Goal: Navigation & Orientation: Find specific page/section

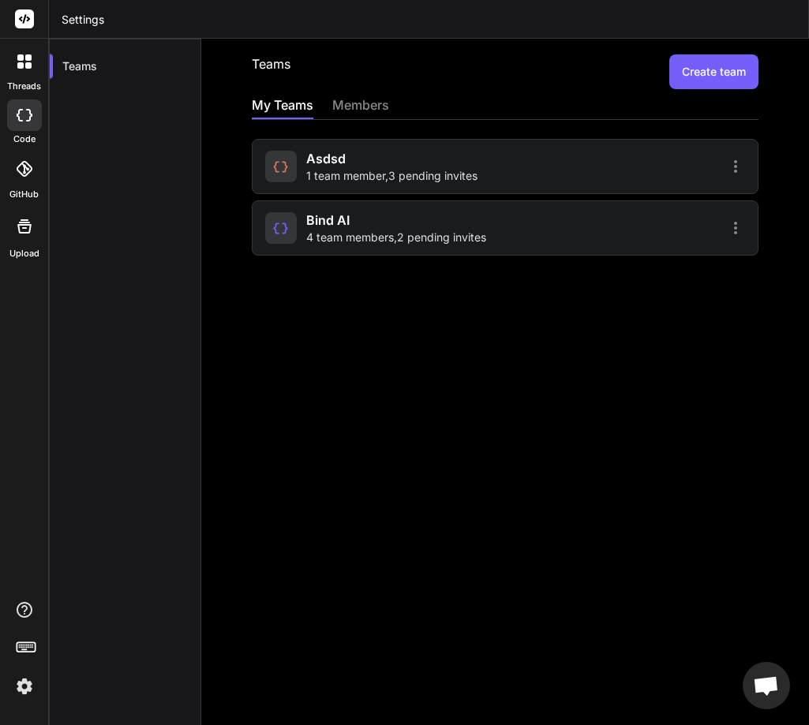
click at [29, 122] on div at bounding box center [24, 115] width 35 height 32
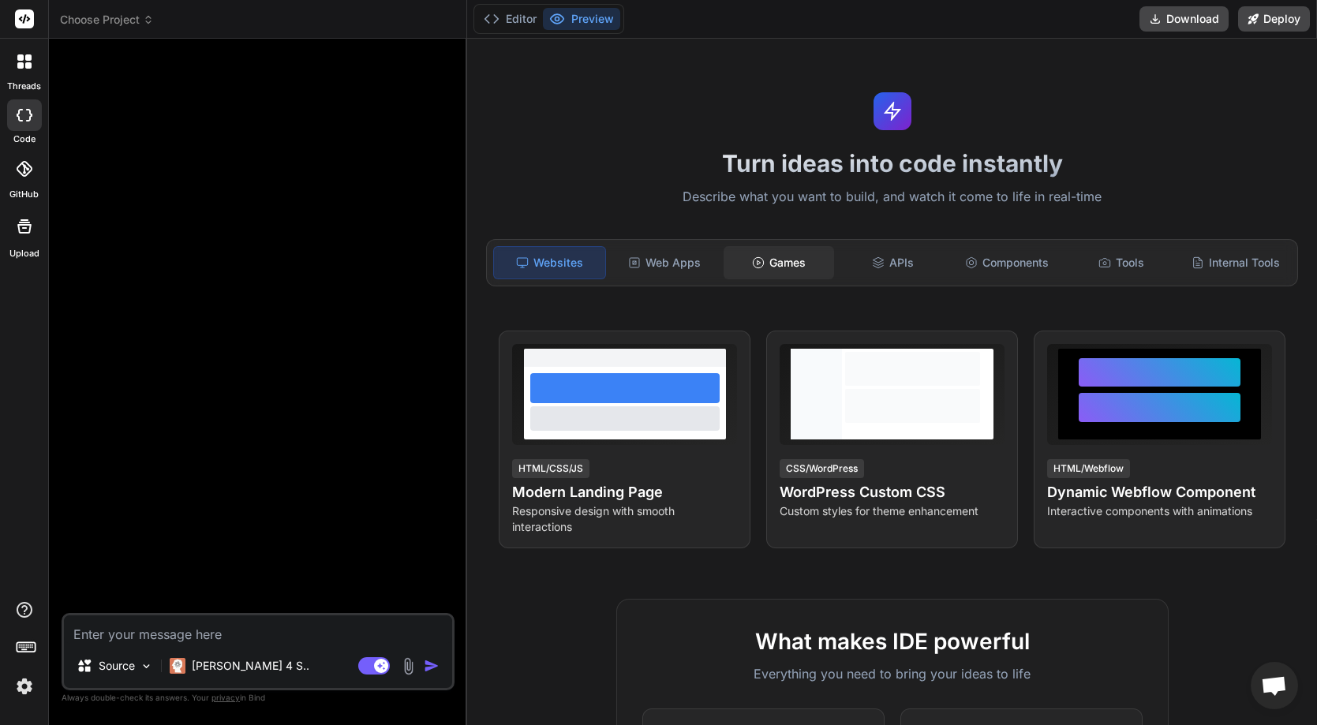
click at [771, 261] on div "Games" at bounding box center [779, 262] width 111 height 33
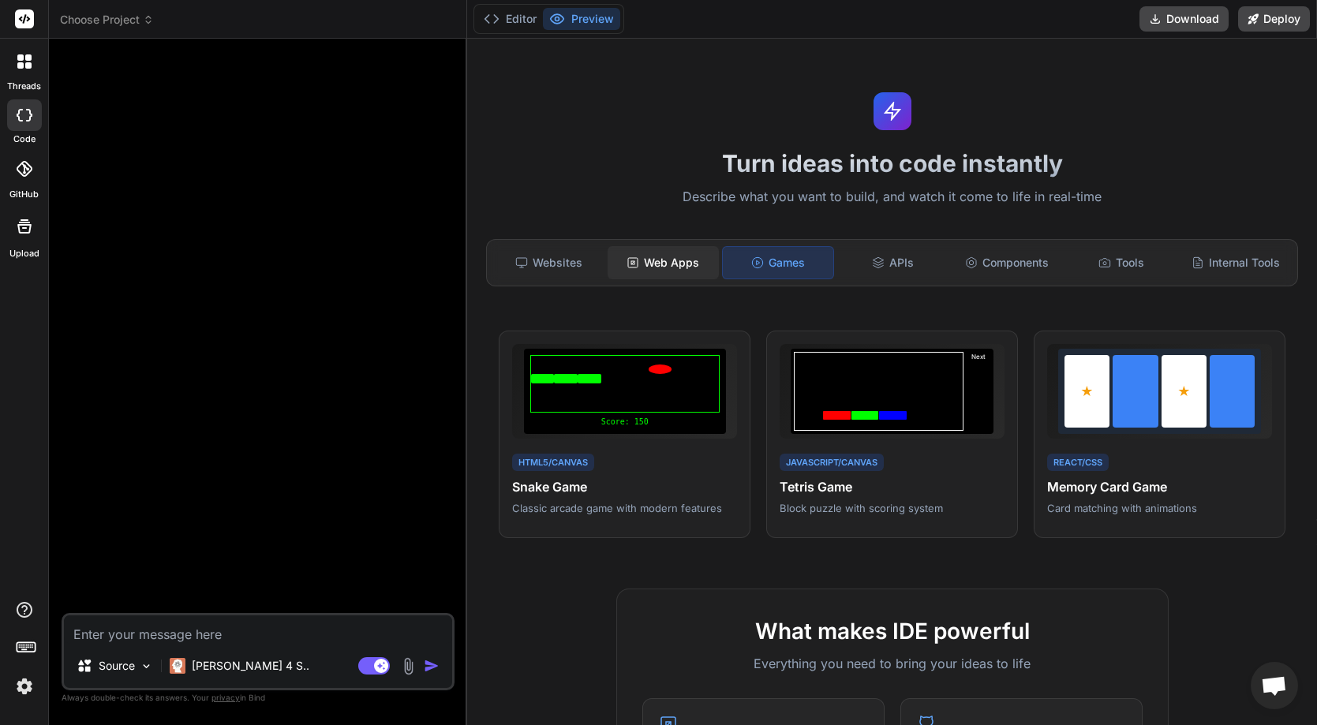
click at [642, 255] on div "Web Apps" at bounding box center [663, 262] width 111 height 33
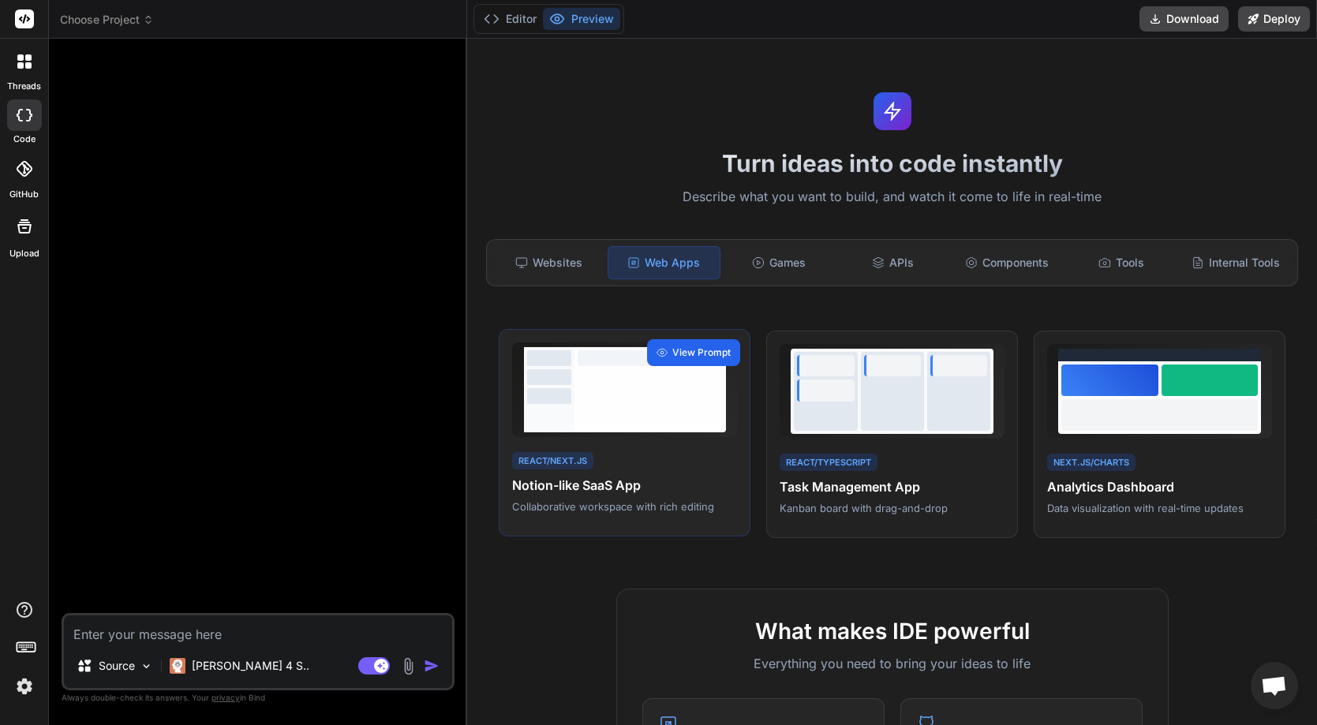
click at [691, 354] on span "View Prompt" at bounding box center [701, 353] width 58 height 14
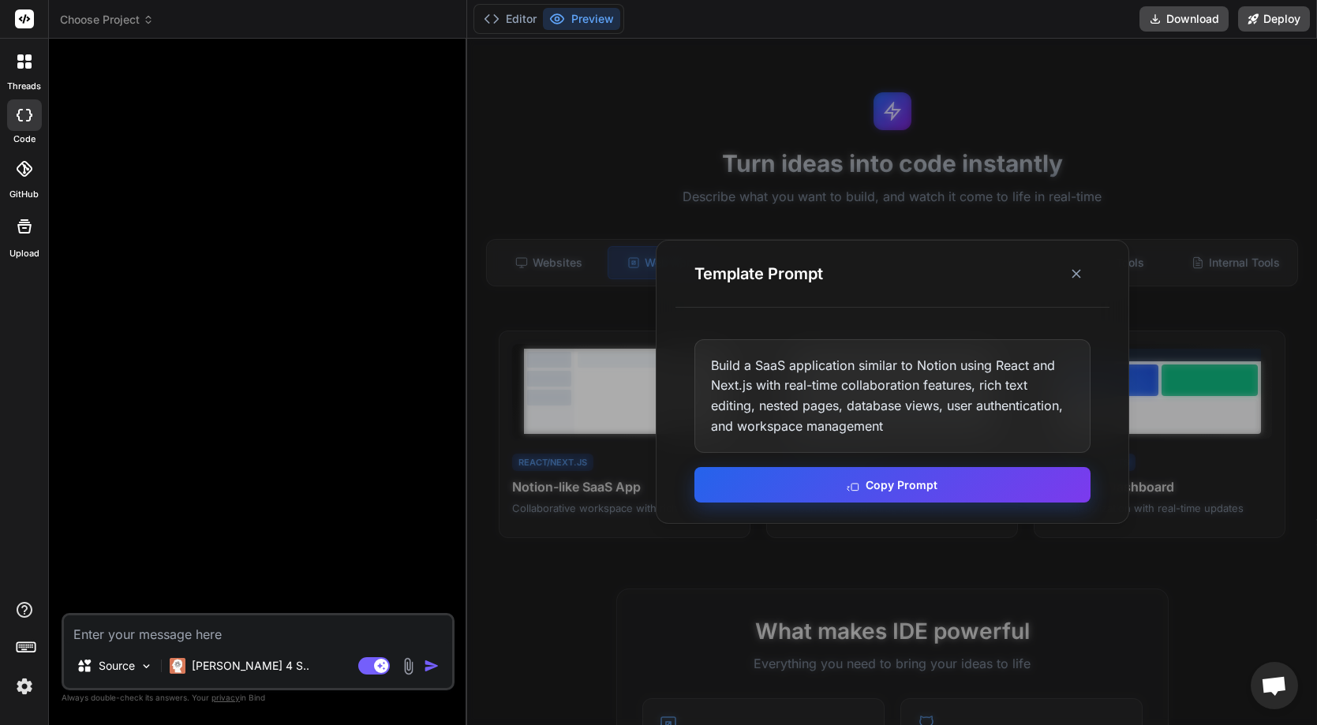
click at [797, 475] on button "Copy Prompt" at bounding box center [893, 485] width 396 height 36
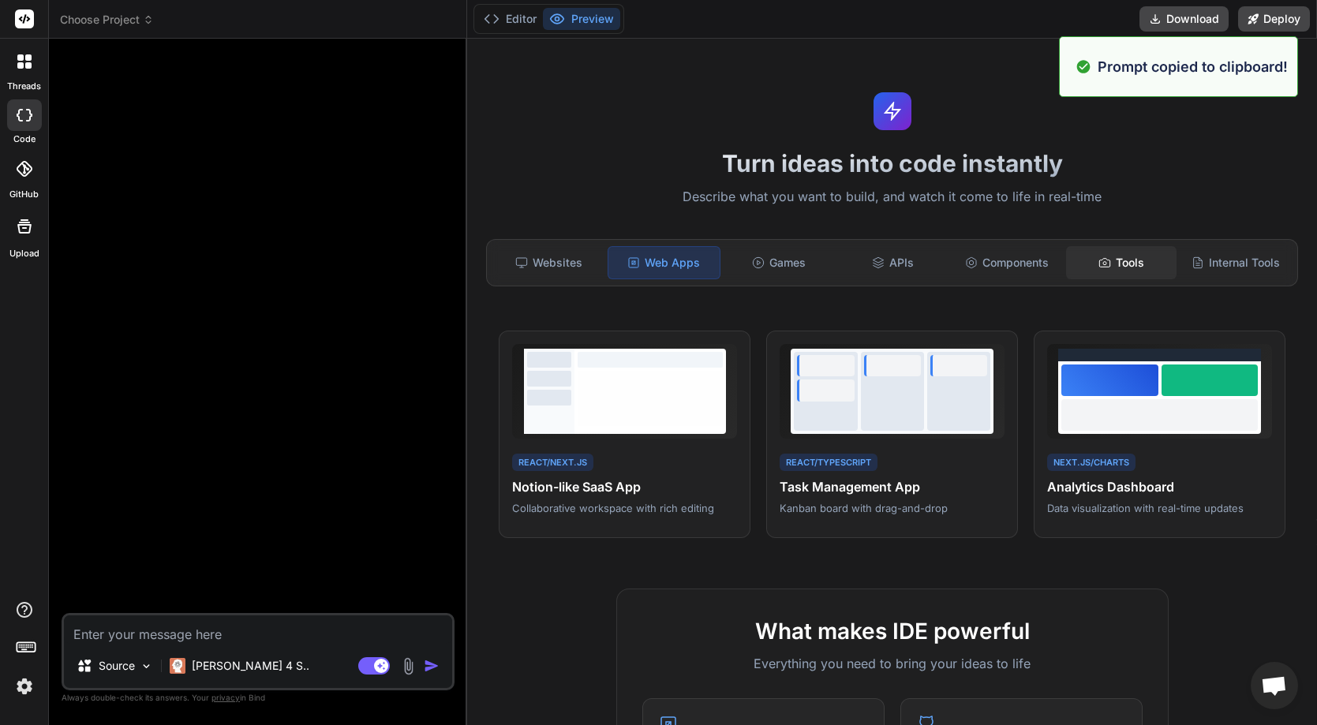
click at [808, 267] on div "Tools" at bounding box center [1121, 262] width 111 height 33
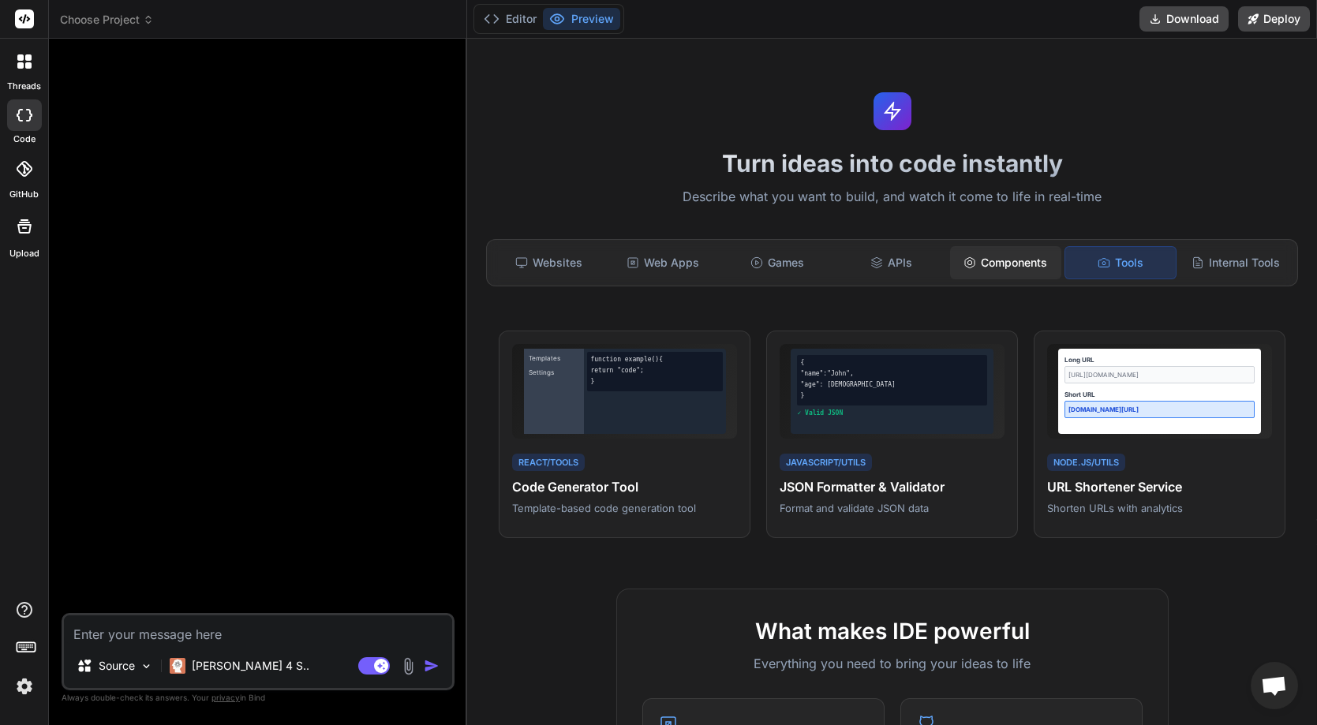
click at [808, 272] on div "Components" at bounding box center [1005, 262] width 111 height 33
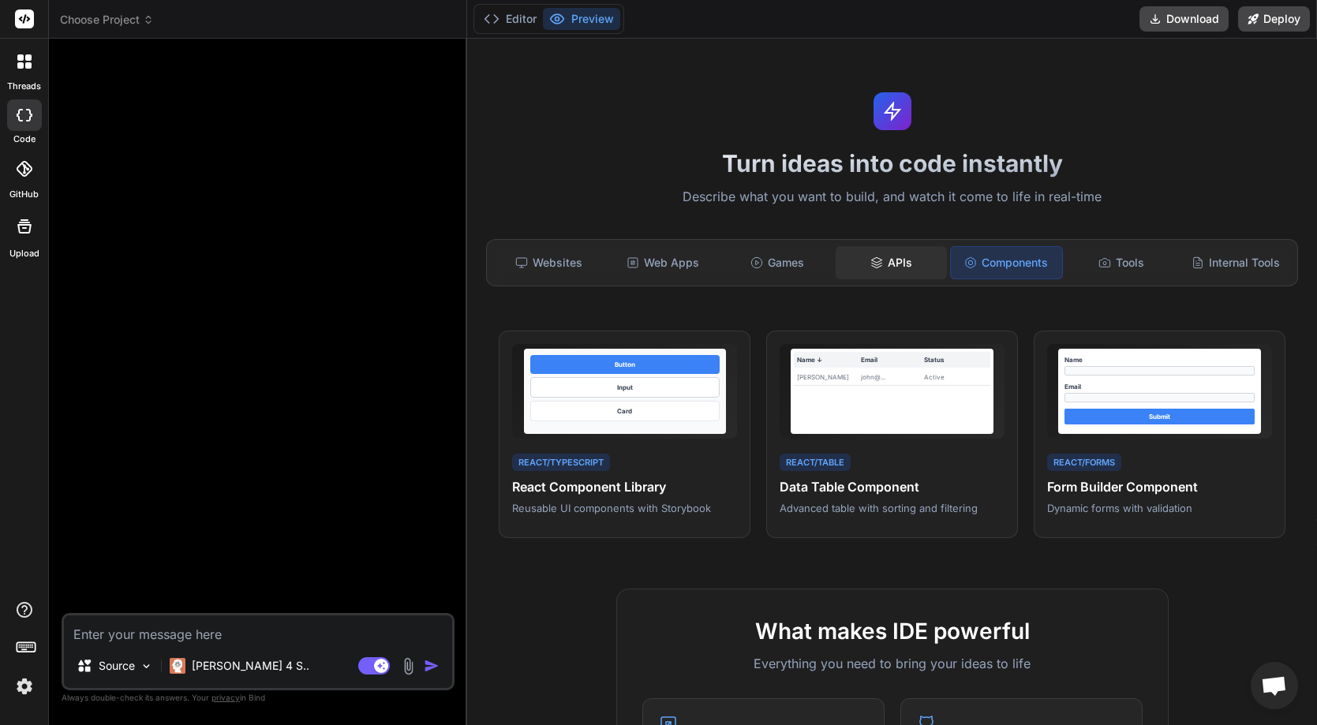
click at [808, 273] on div "APIs" at bounding box center [891, 262] width 111 height 33
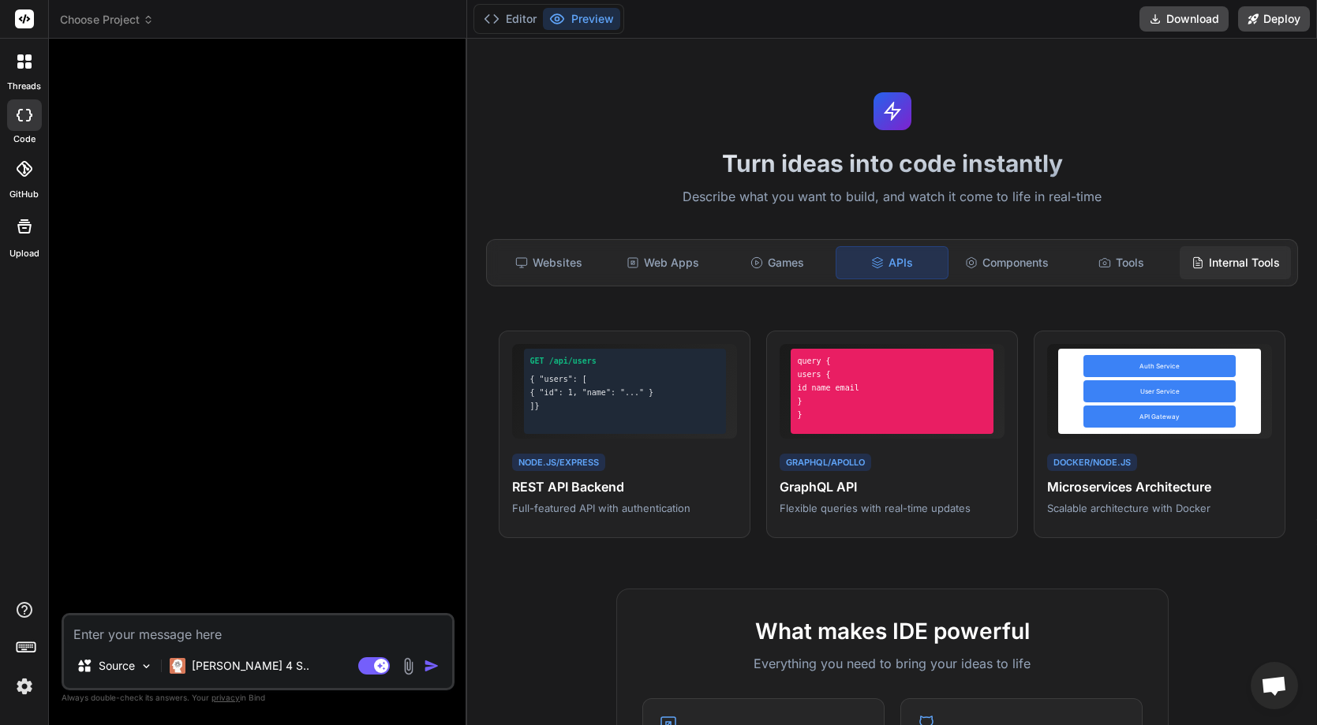
click at [808, 249] on div "Internal Tools" at bounding box center [1235, 262] width 111 height 33
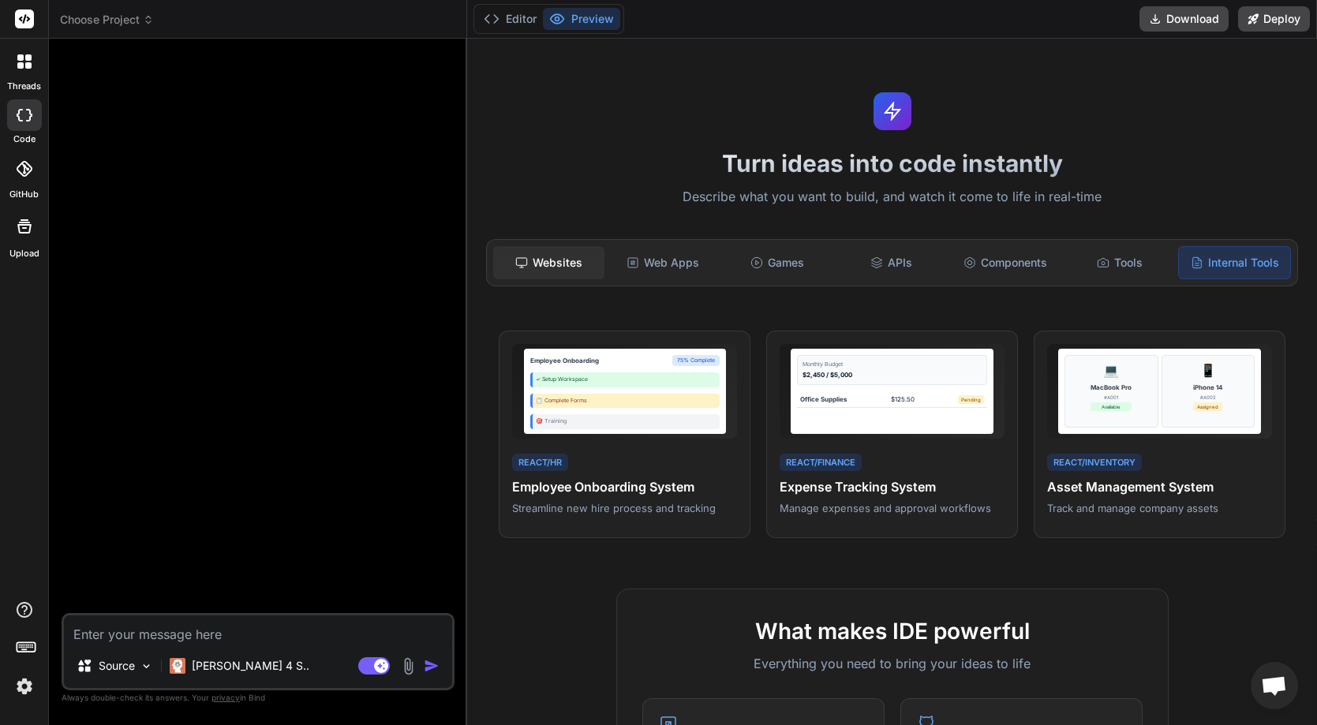
click at [555, 252] on div "Websites" at bounding box center [548, 262] width 111 height 33
